Goal: Information Seeking & Learning: Learn about a topic

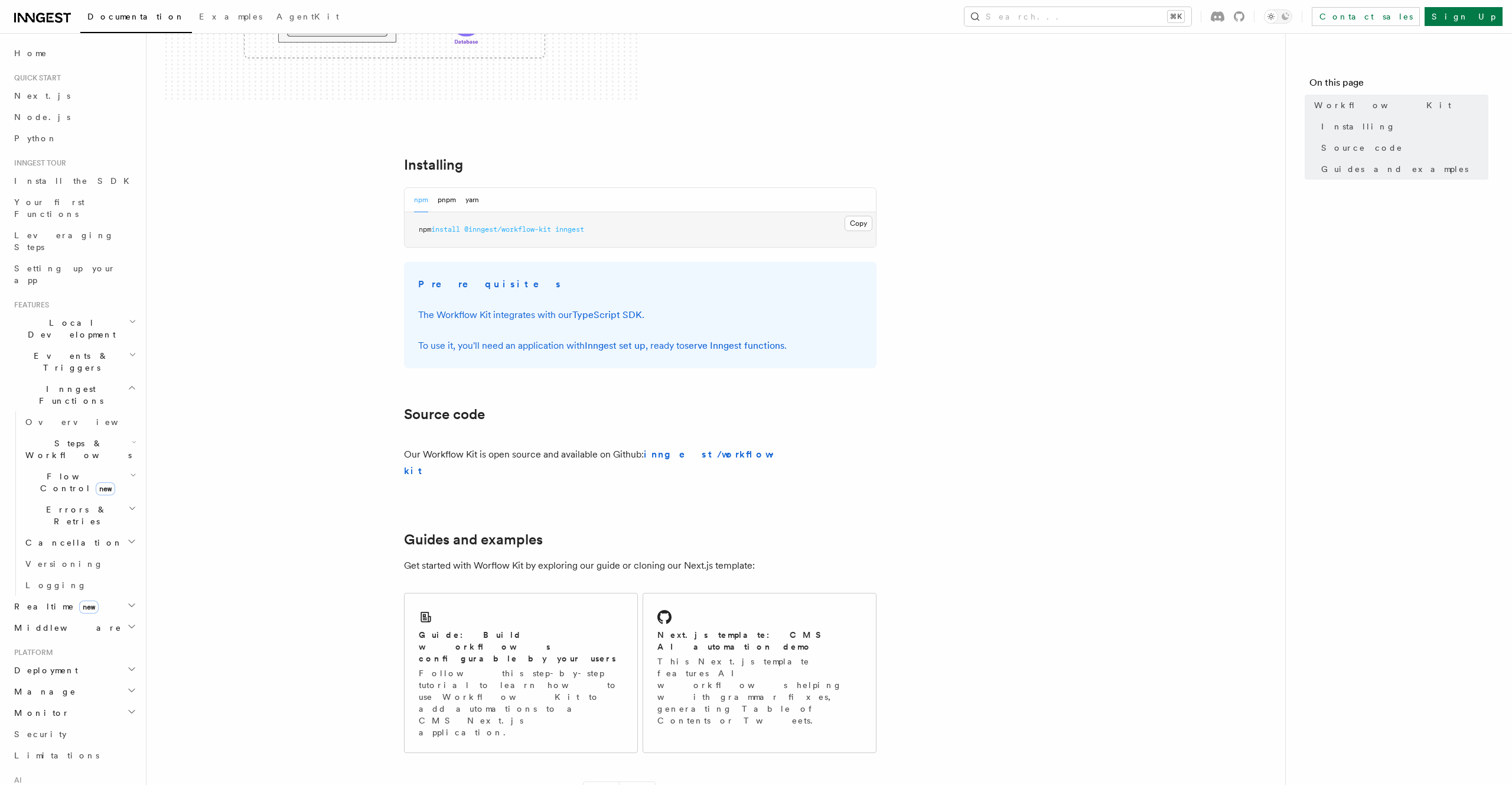
scroll to position [471, 0]
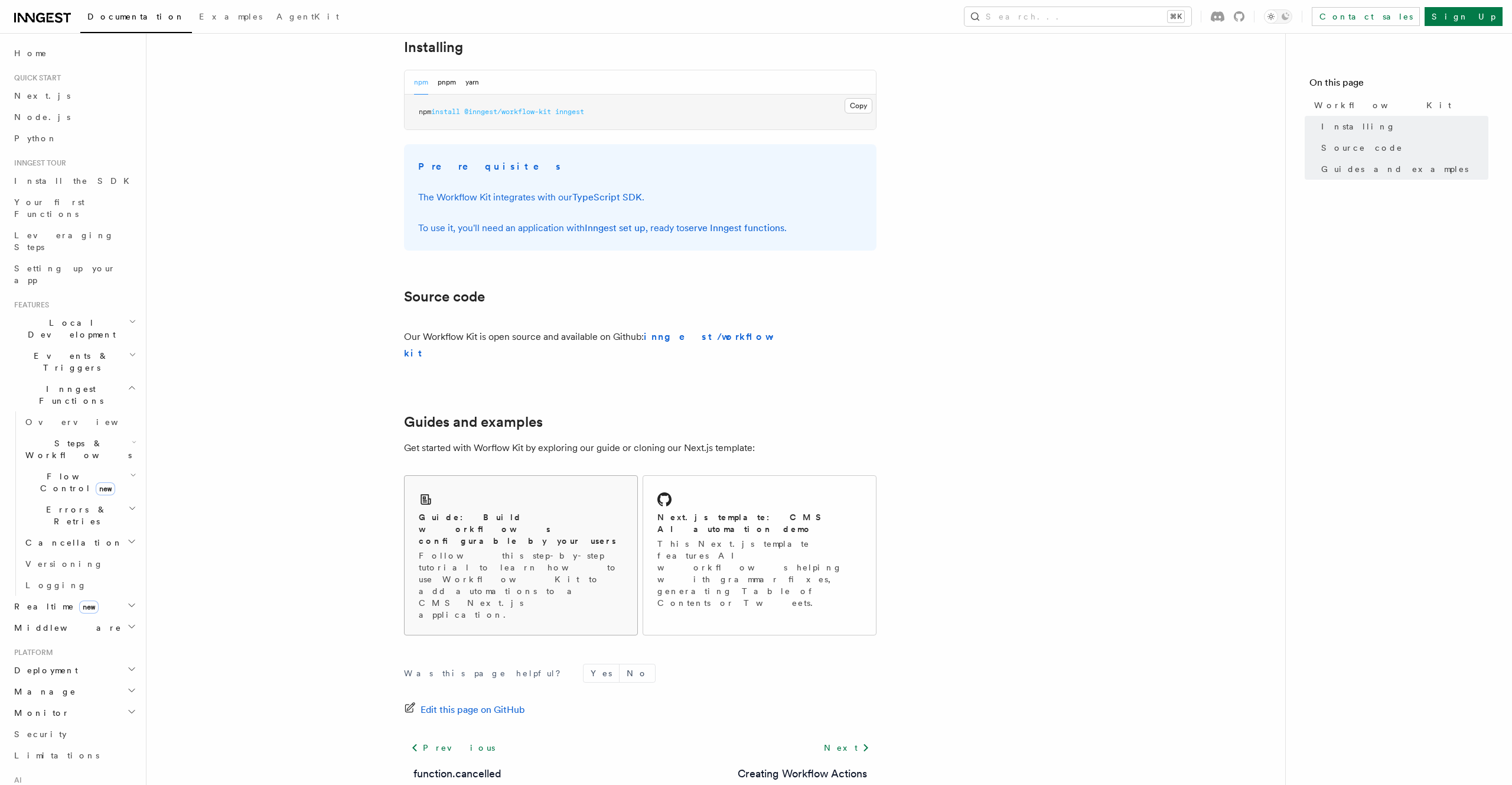
click at [476, 549] on p "Follow this step-by-step tutorial to learn how to use Workflow Kit to add autom…" at bounding box center [520, 585] width 204 height 71
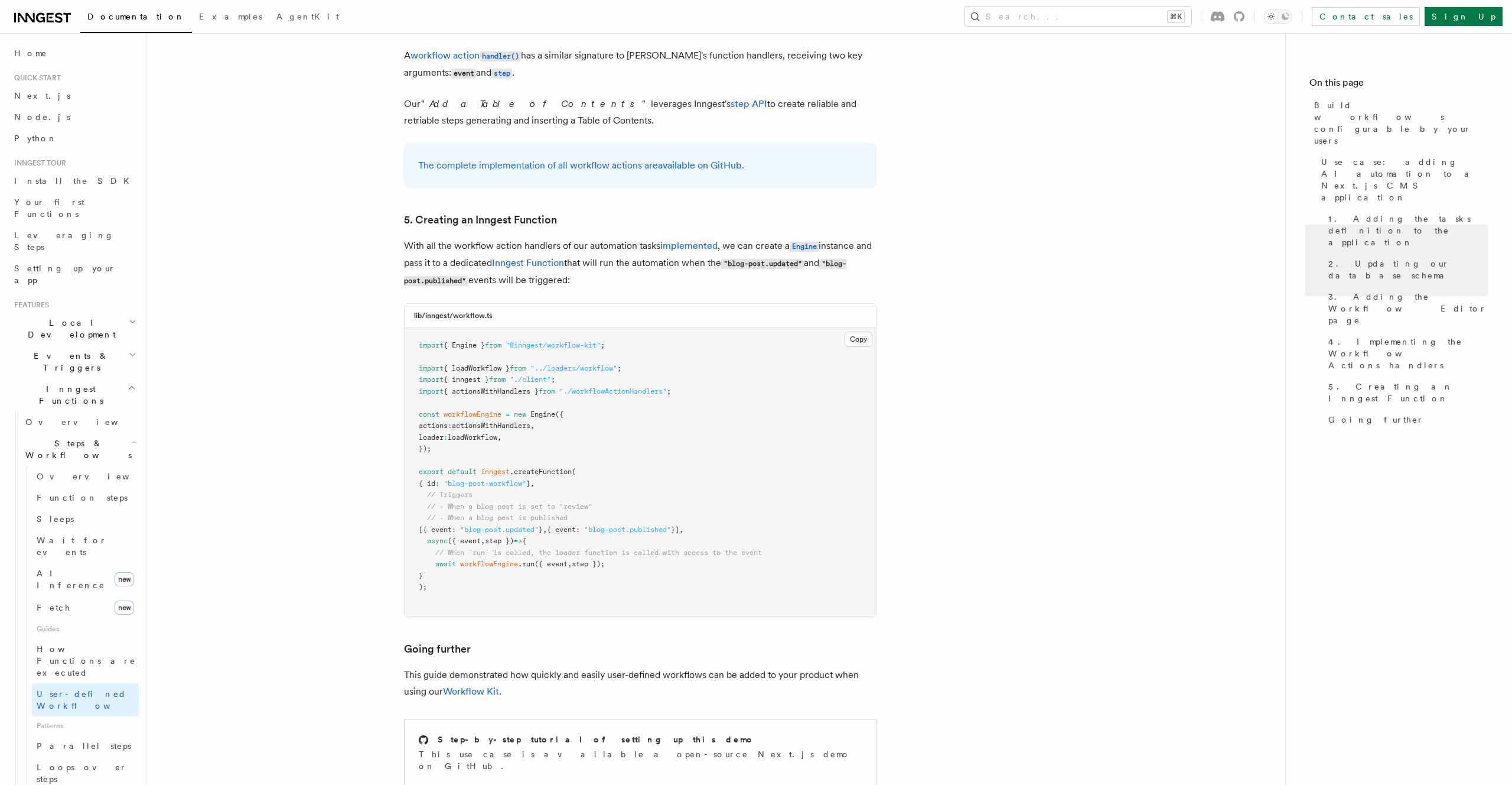
scroll to position [5017, 0]
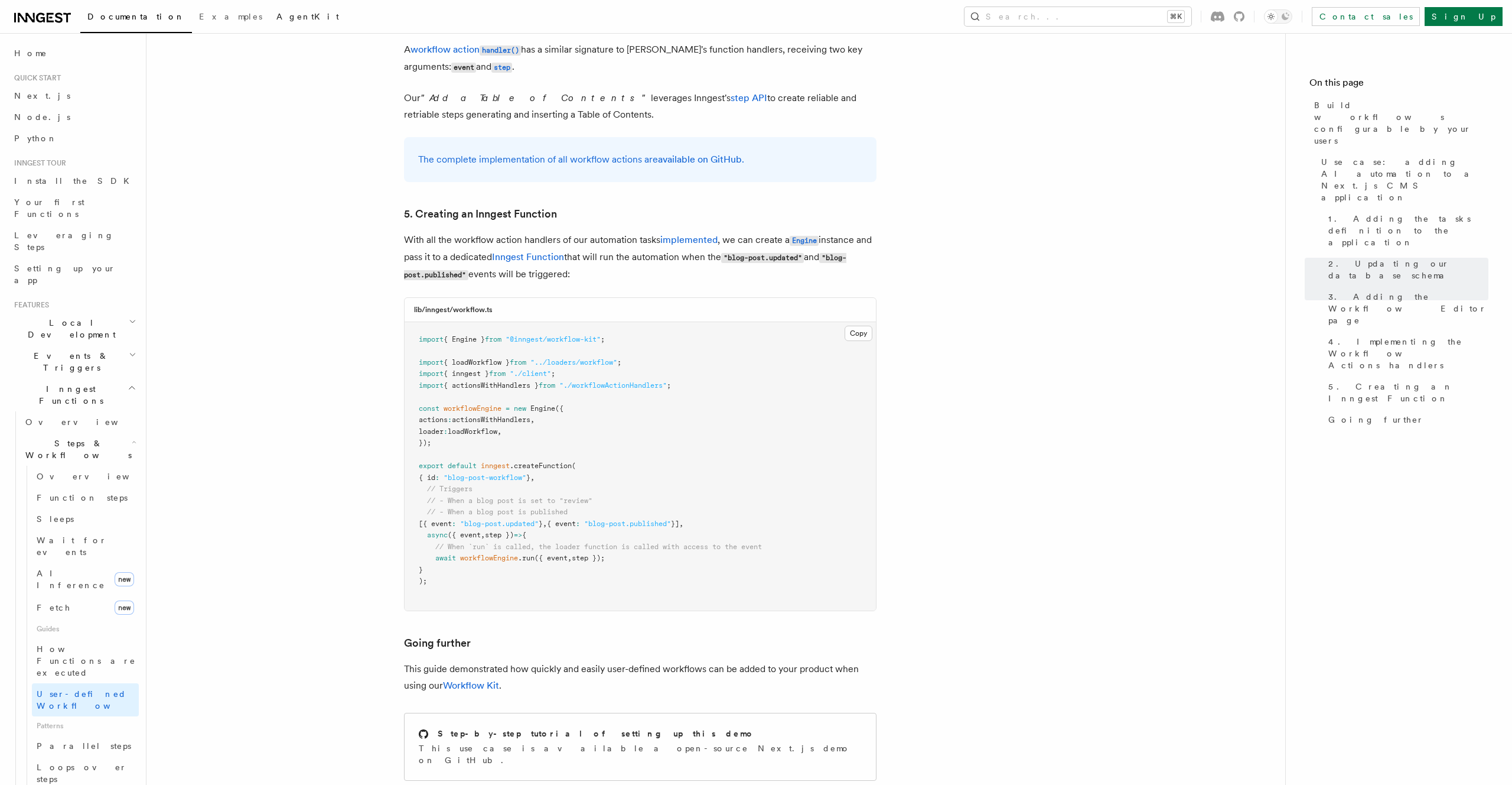
click at [276, 19] on span "AgentKit" at bounding box center [307, 16] width 63 height 9
click at [108, 18] on span "Documentation" at bounding box center [136, 16] width 98 height 9
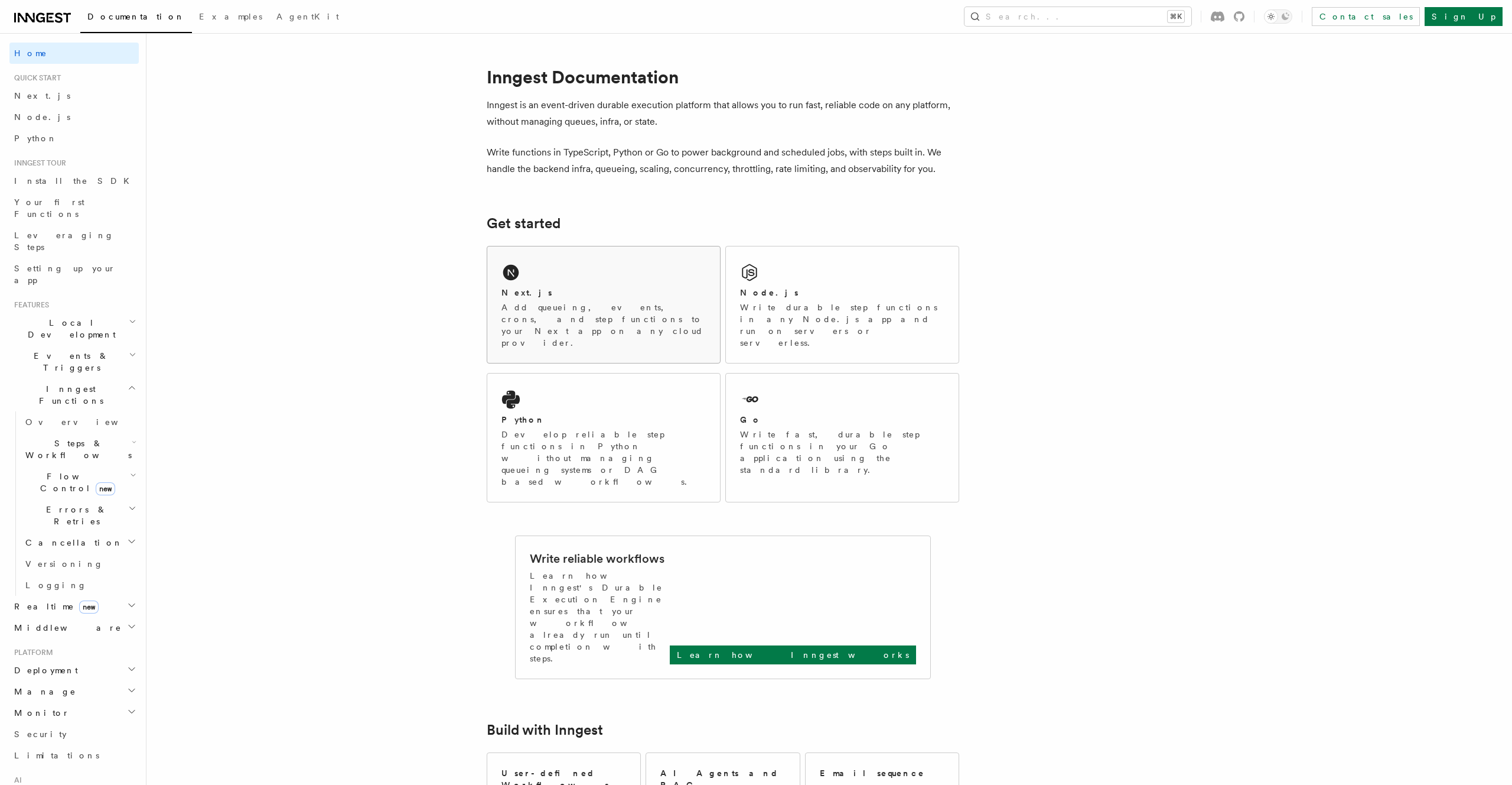
click at [580, 298] on div "Next.js" at bounding box center [603, 293] width 204 height 13
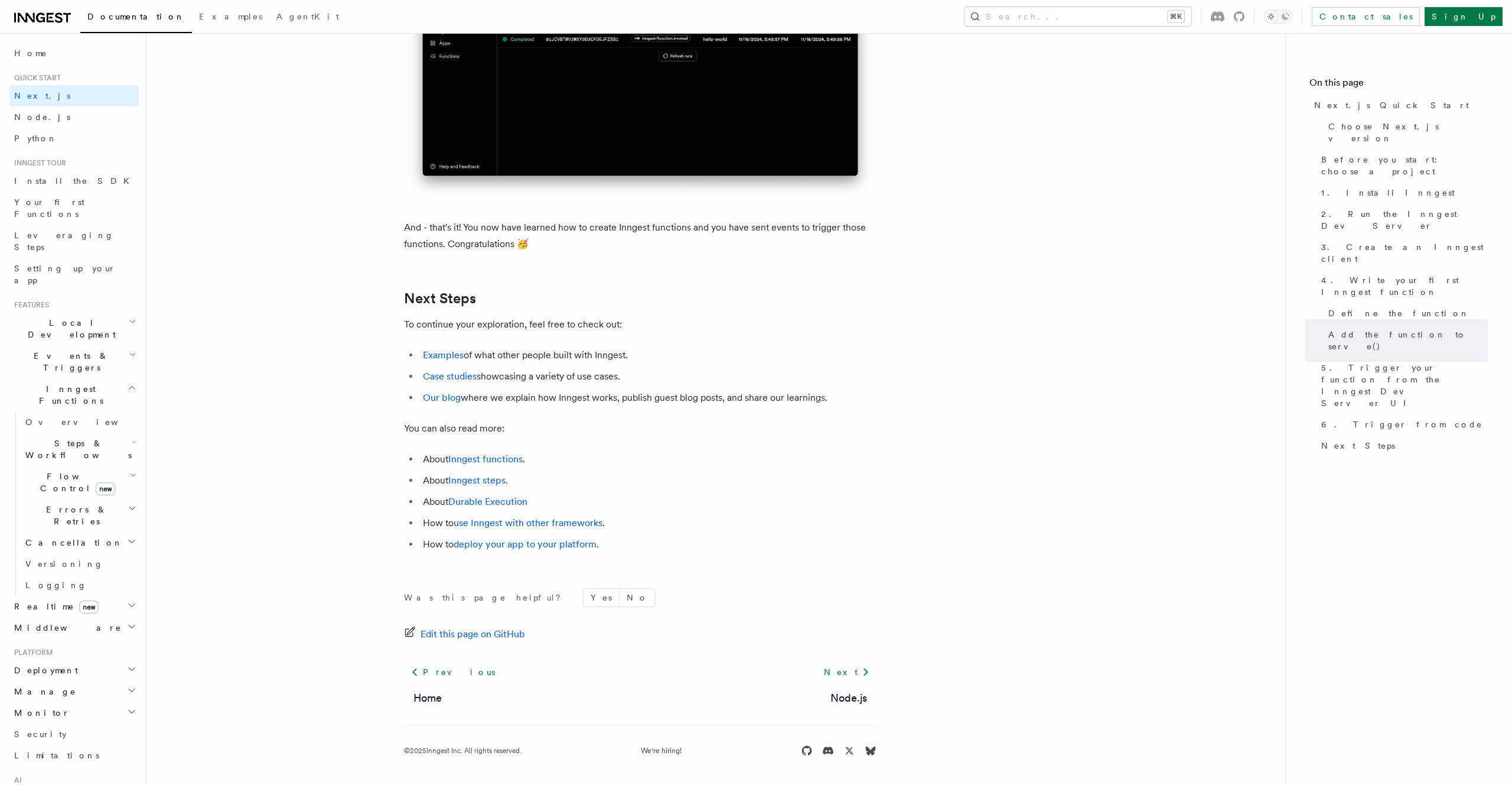
scroll to position [7183, 0]
click at [494, 501] on link "Durable Execution" at bounding box center [487, 502] width 79 height 11
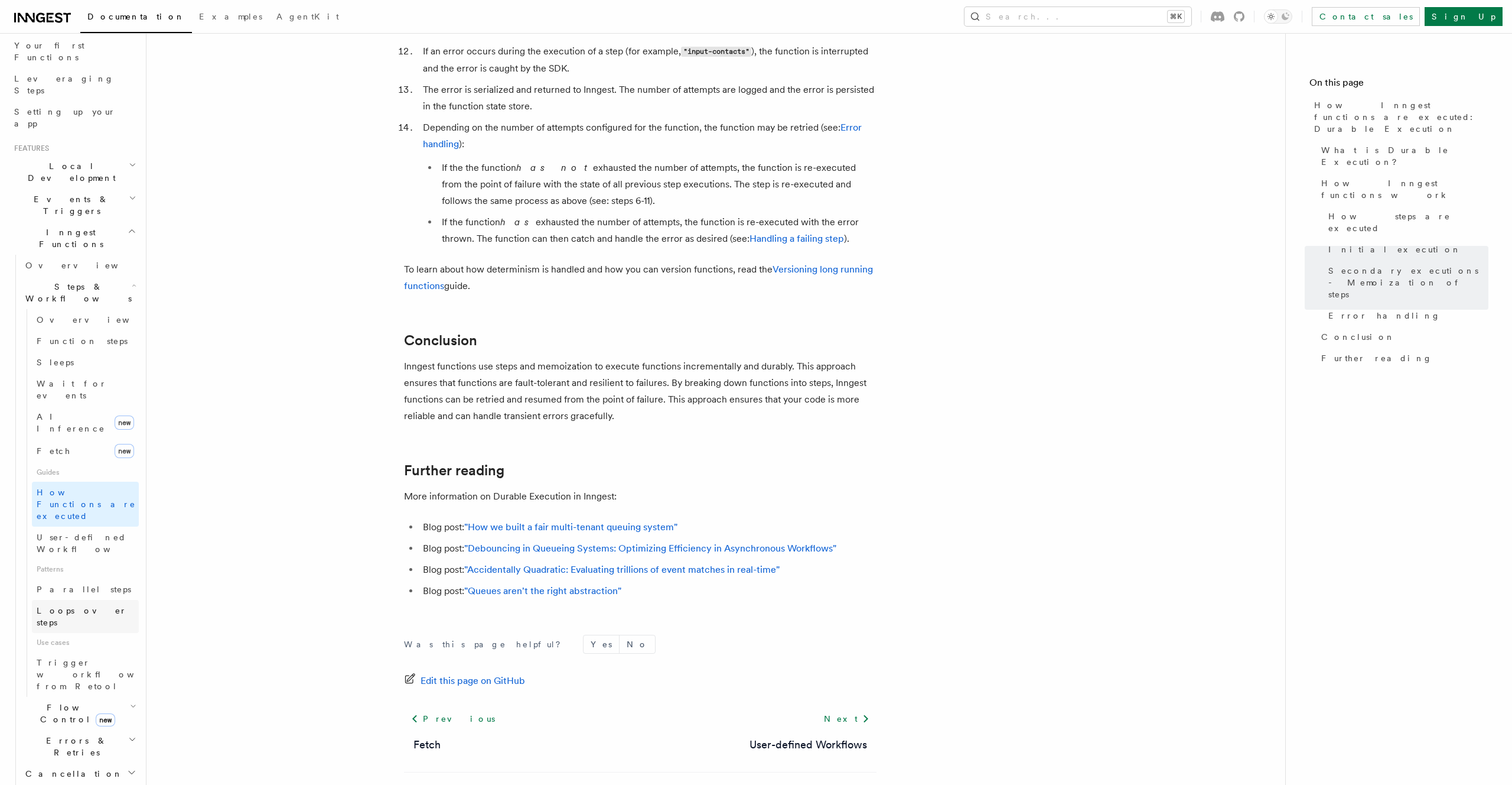
scroll to position [477, 0]
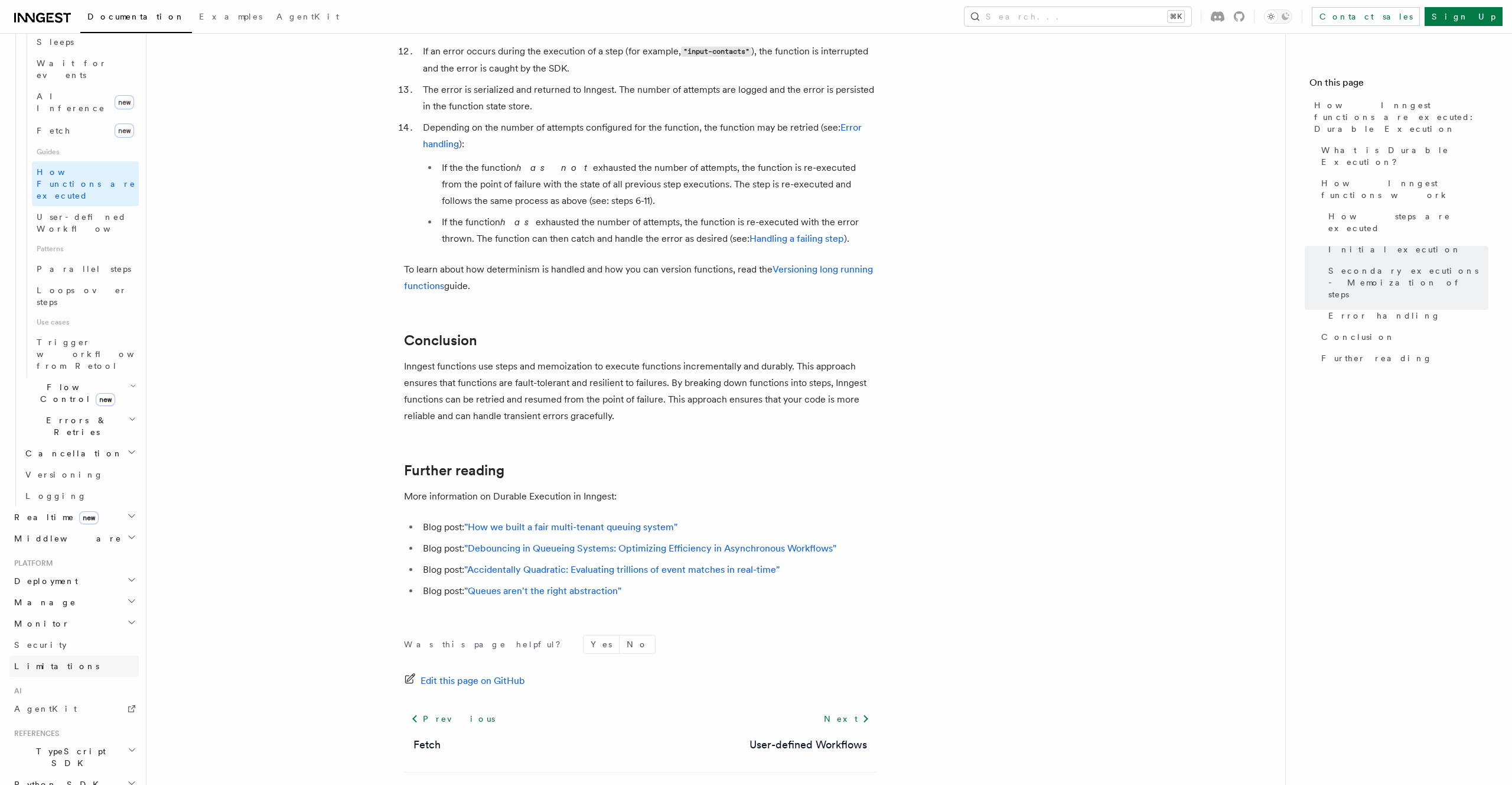
click at [68, 656] on link "Limitations" at bounding box center [74, 666] width 129 height 21
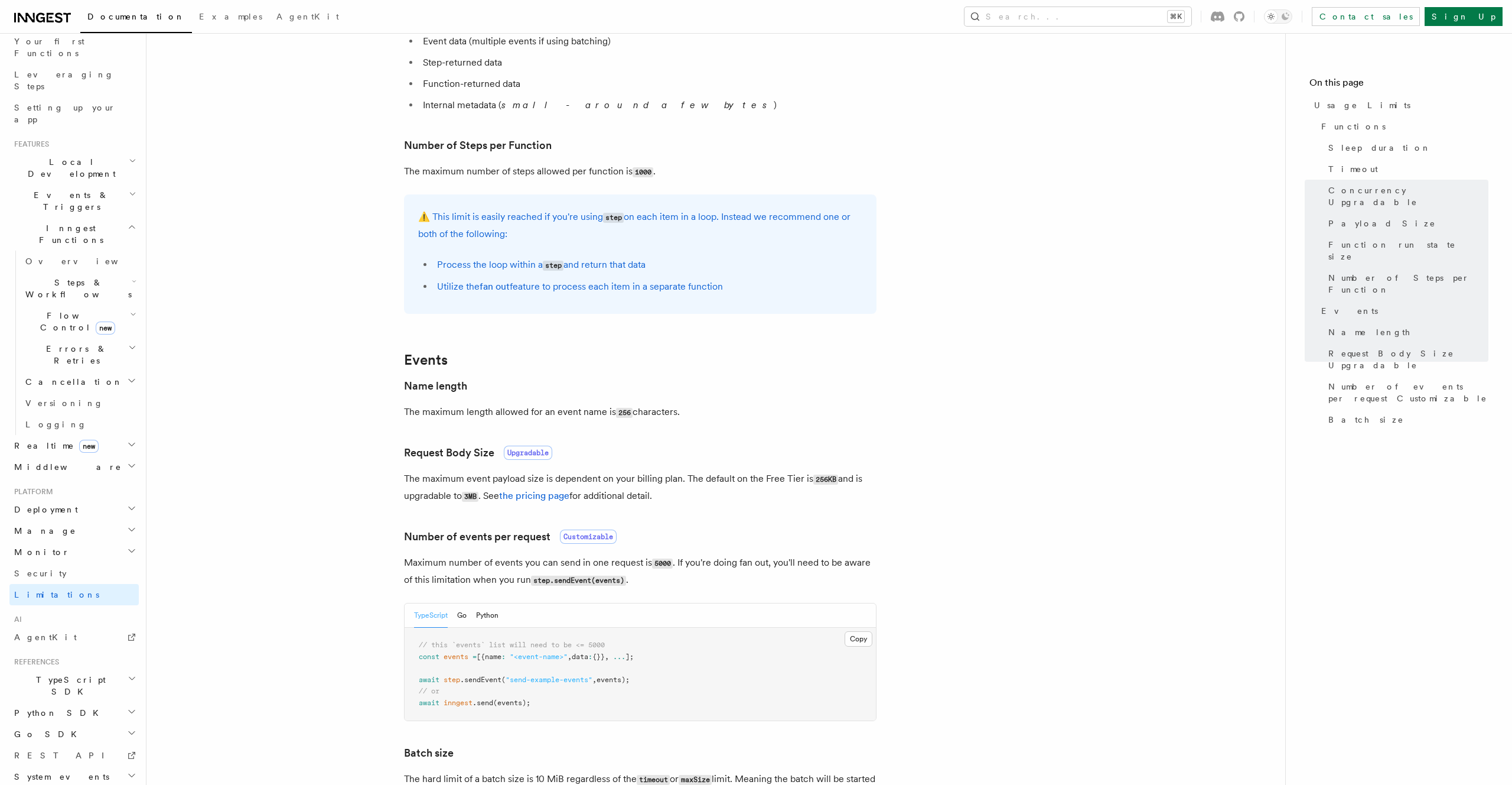
scroll to position [892, 0]
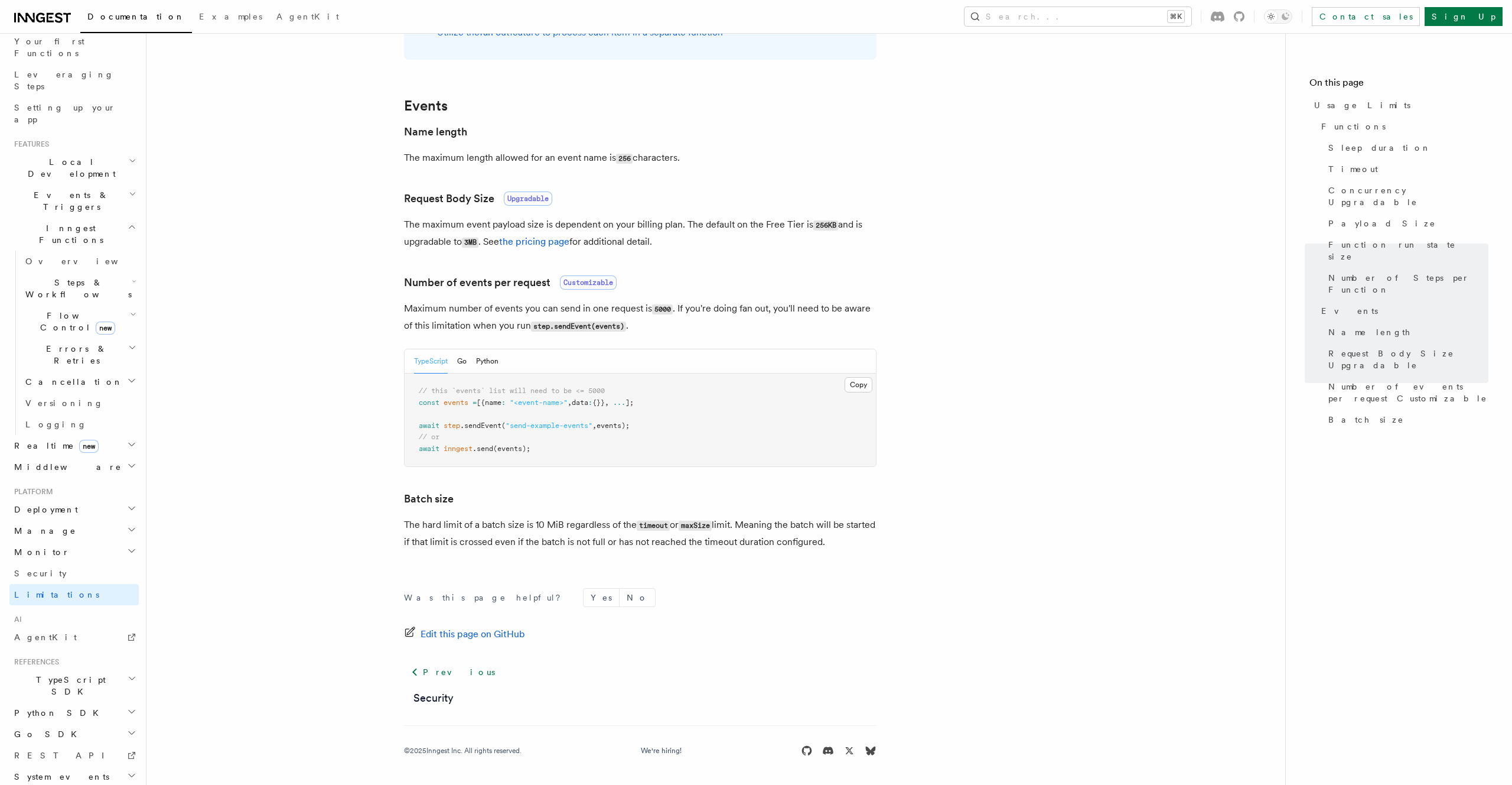
click at [129, 503] on icon "button" at bounding box center [131, 508] width 9 height 9
click at [1092, 17] on button "Search... ⌘K" at bounding box center [1078, 16] width 227 height 19
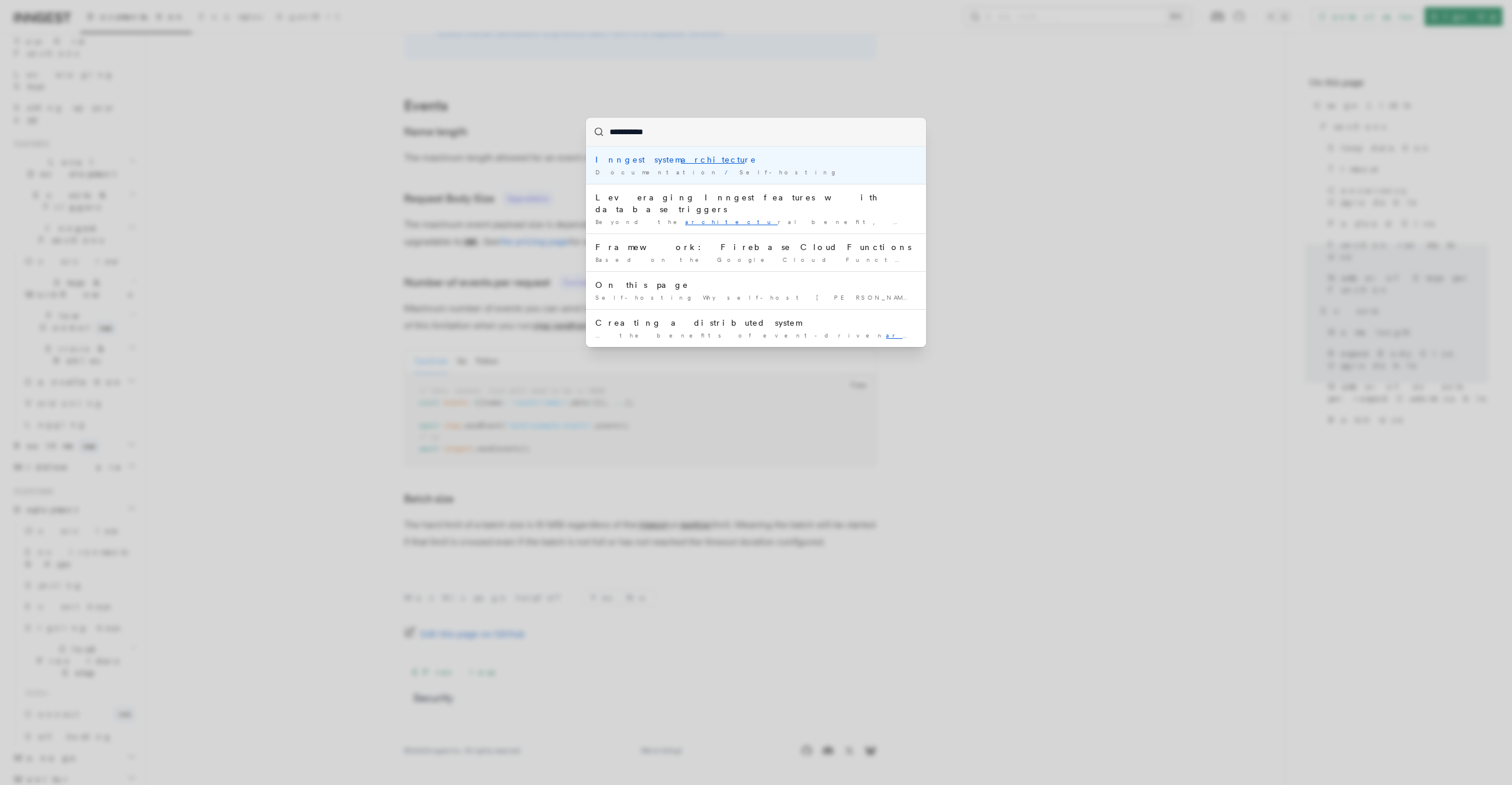
type input "**********"
click at [681, 158] on mark "architecture" at bounding box center [719, 160] width 76 height 9
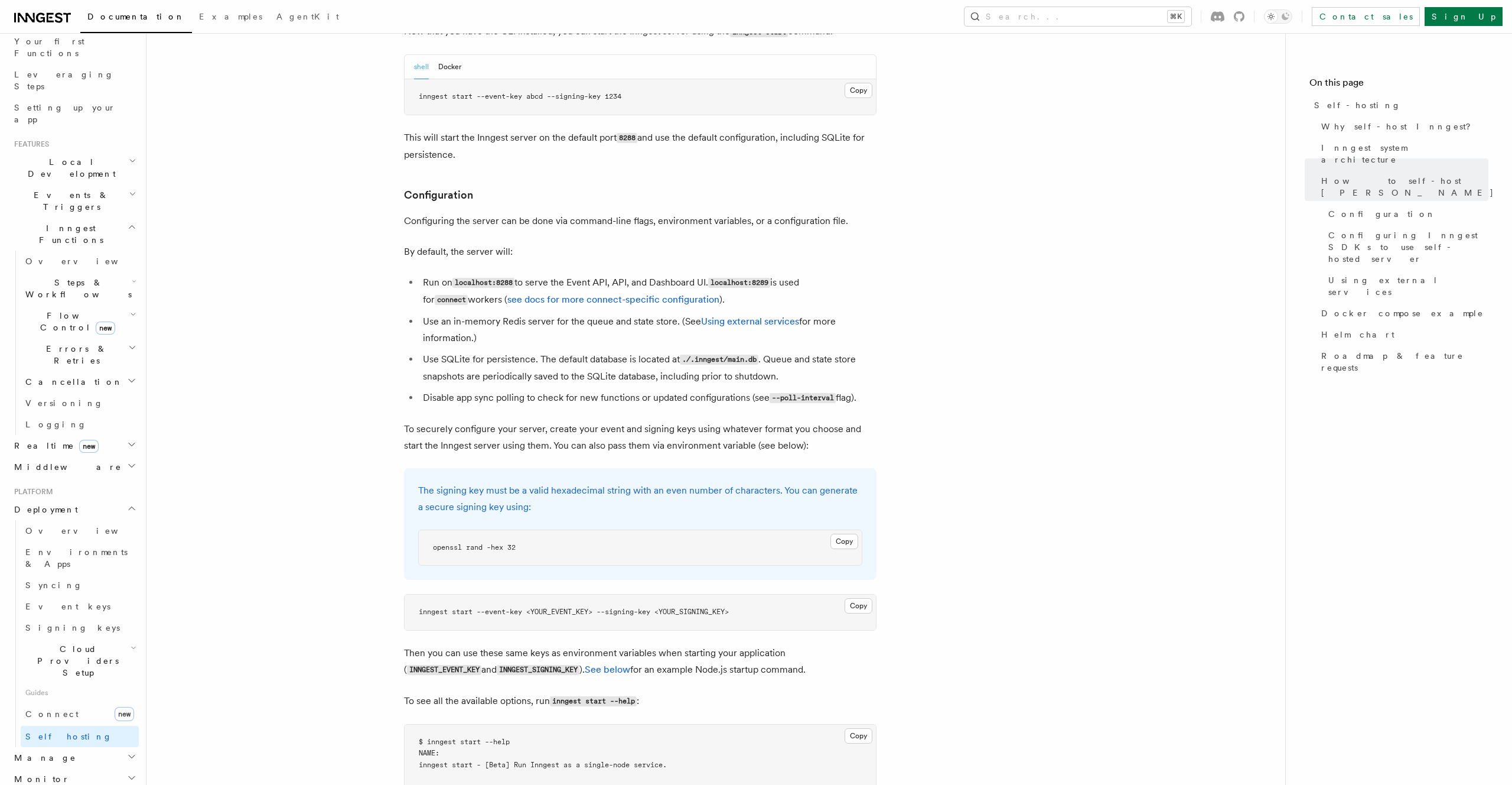
scroll to position [1381, 0]
drag, startPoint x: 465, startPoint y: 302, endPoint x: 425, endPoint y: 284, distance: 43.9
click at [425, 313] on li "Use an in-memory Redis server for the queue and state store. (See Using externa…" at bounding box center [648, 329] width 458 height 33
drag, startPoint x: 425, startPoint y: 284, endPoint x: 472, endPoint y: 301, distance: 50.0
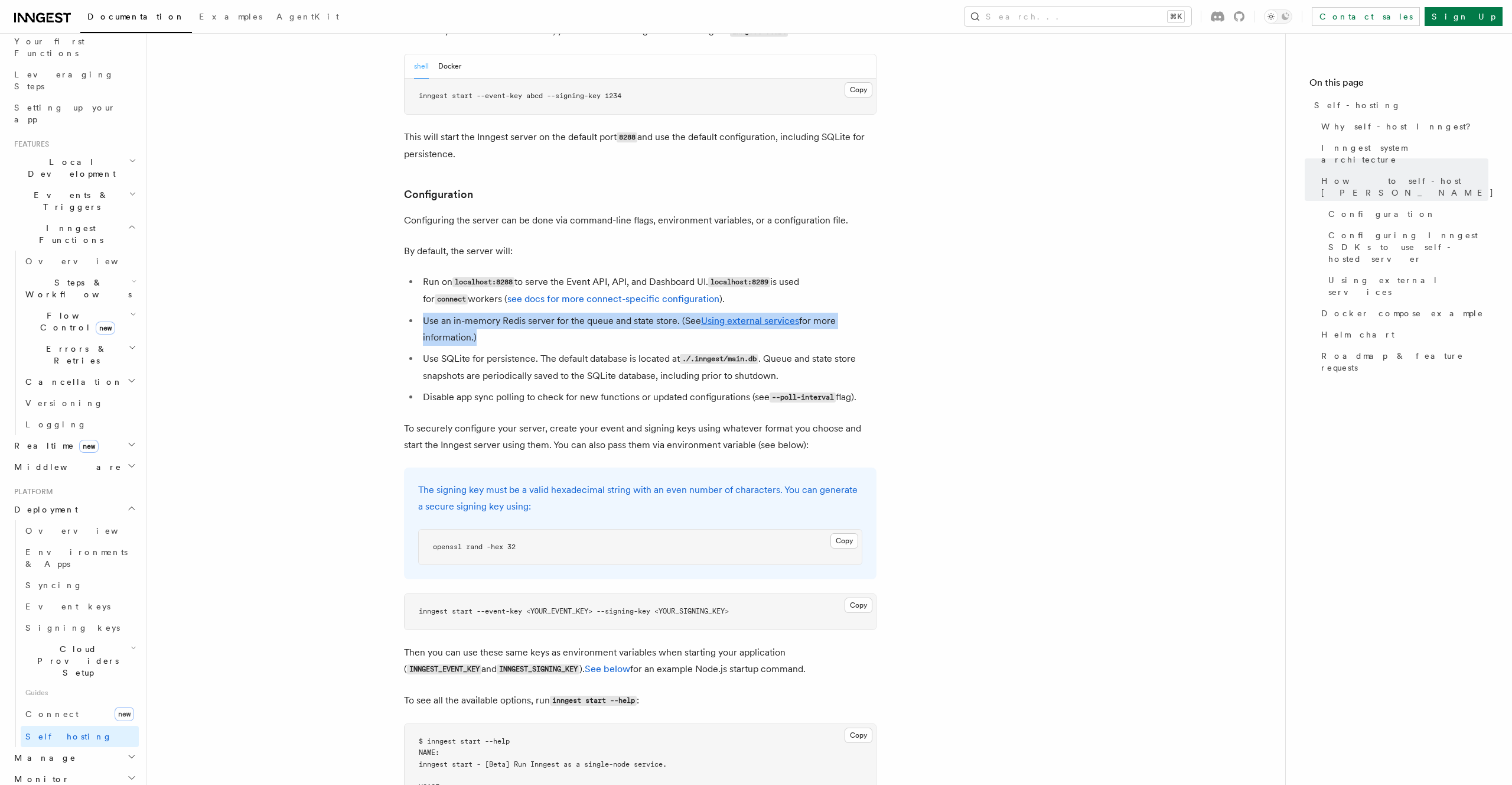
click at [472, 313] on li "Use an in-memory Redis server for the queue and state store. (See Using externa…" at bounding box center [648, 329] width 458 height 33
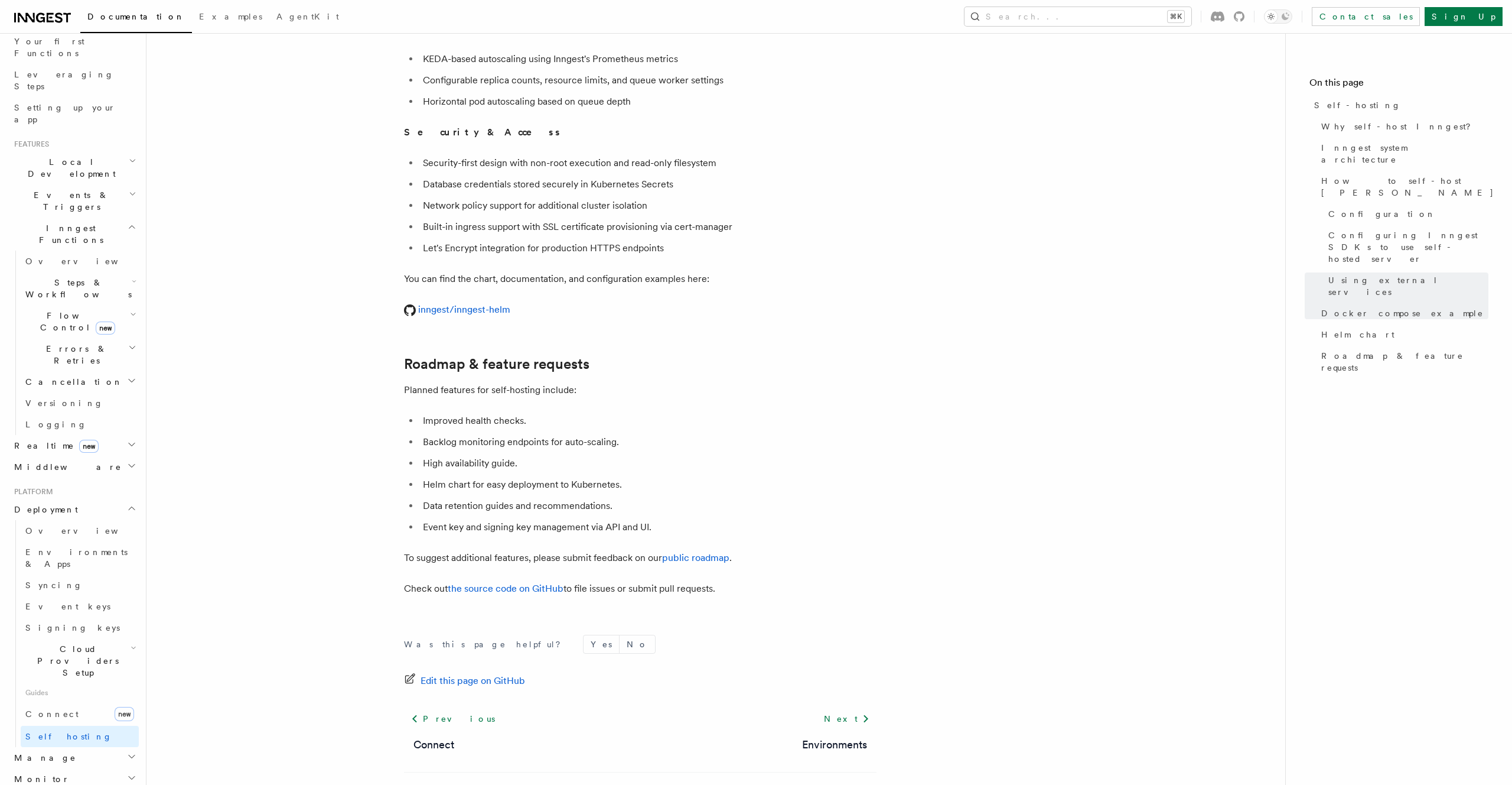
scroll to position [4291, 0]
